Goal: Task Accomplishment & Management: Manage account settings

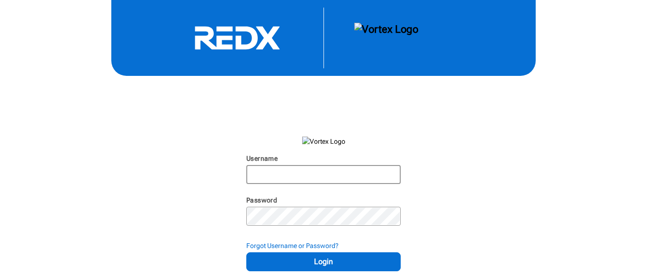
click at [296, 179] on input "Username" at bounding box center [323, 174] width 153 height 17
type input "[EMAIL_ADDRESS][DOMAIN_NAME]"
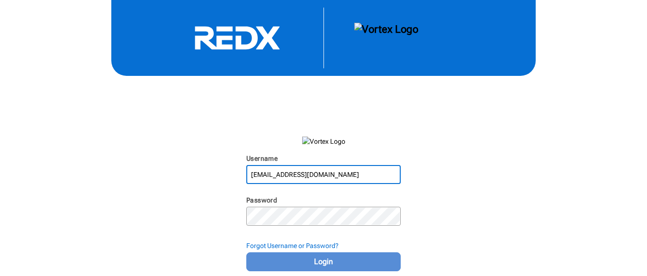
click at [307, 260] on span "Login" at bounding box center [323, 261] width 131 height 11
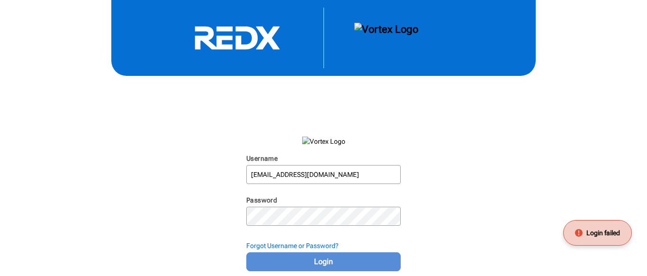
click at [287, 254] on button "Login" at bounding box center [323, 261] width 155 height 19
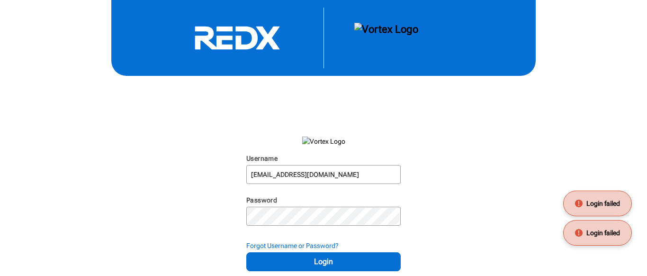
scroll to position [12, 0]
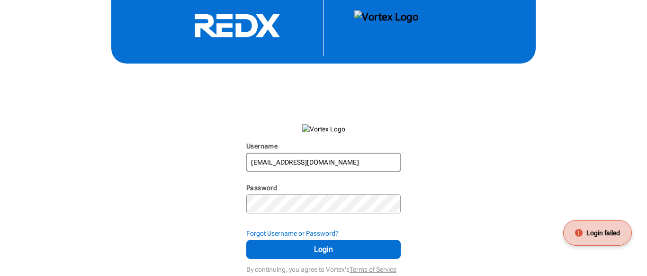
click at [289, 159] on input "[EMAIL_ADDRESS][DOMAIN_NAME]" at bounding box center [323, 162] width 153 height 17
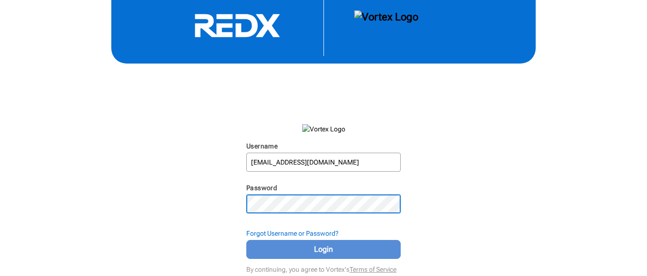
click at [300, 248] on span "Login" at bounding box center [323, 249] width 131 height 11
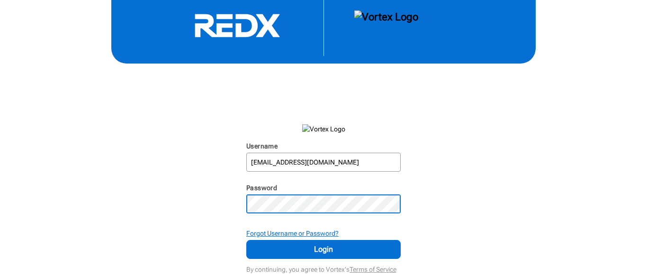
click at [274, 231] on strong "Forgot Username or Password?" at bounding box center [292, 233] width 92 height 8
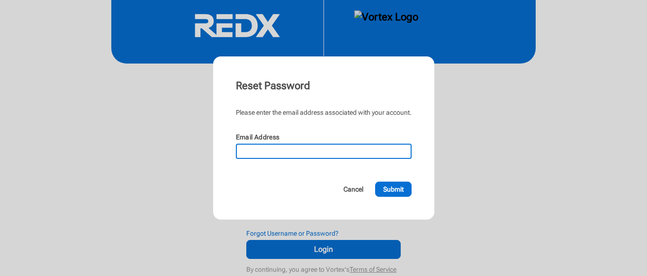
click at [263, 146] on input "Email Address" at bounding box center [324, 151] width 174 height 13
type input "[EMAIL_ADDRESS][DOMAIN_NAME]"
click at [395, 188] on span "Submit" at bounding box center [393, 188] width 20 height 9
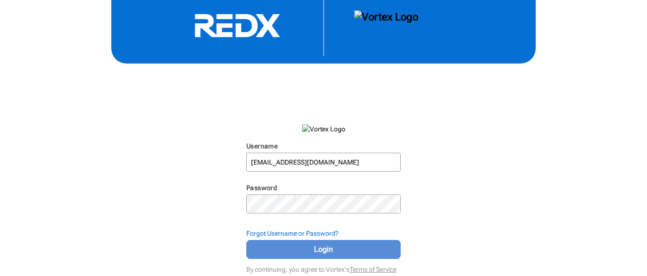
click at [318, 247] on span "Login" at bounding box center [323, 249] width 131 height 11
